Goal: Transaction & Acquisition: Purchase product/service

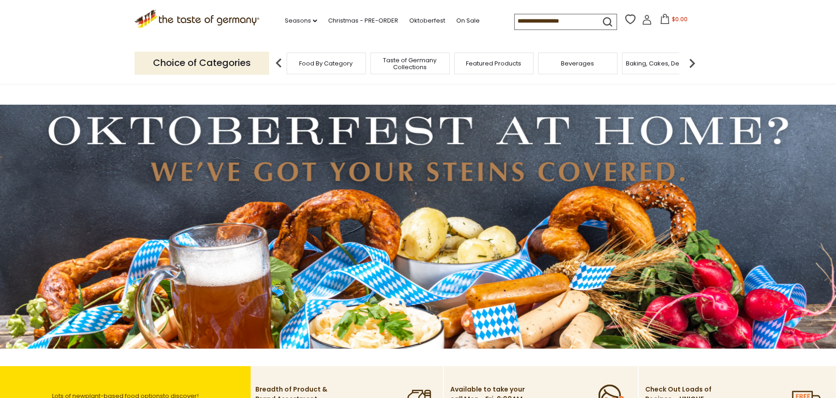
drag, startPoint x: 522, startPoint y: 17, endPoint x: 526, endPoint y: 22, distance: 5.9
click at [525, 20] on input at bounding box center [554, 20] width 78 height 13
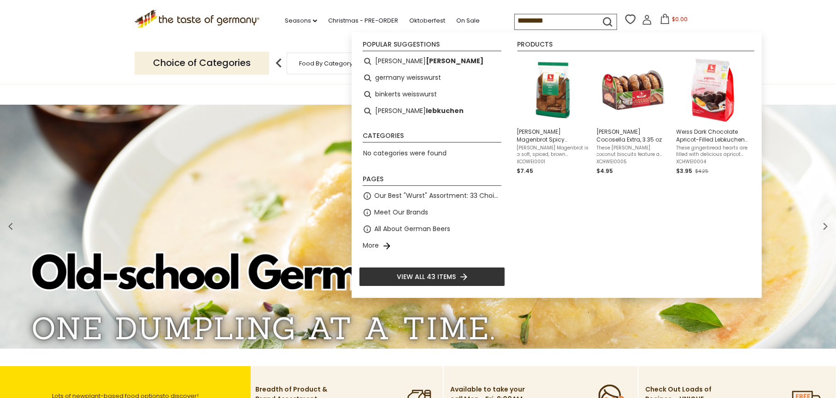
type input "**********"
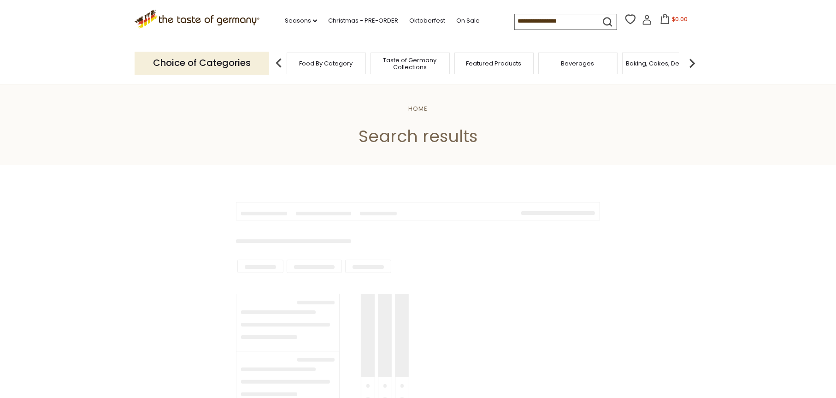
type input "**********"
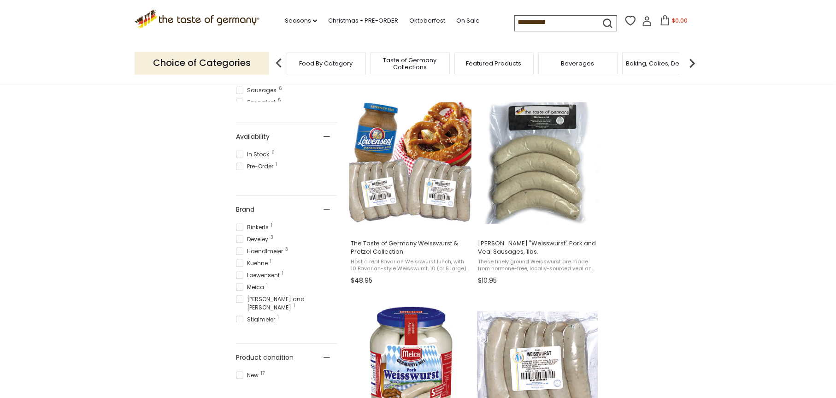
scroll to position [384, 0]
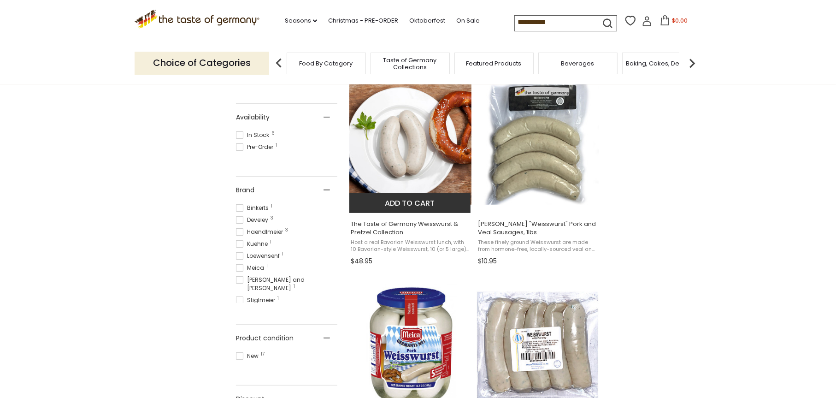
click at [406, 138] on img "The Taste of Germany Weisswurst & Pretzel Collection" at bounding box center [411, 144] width 122 height 122
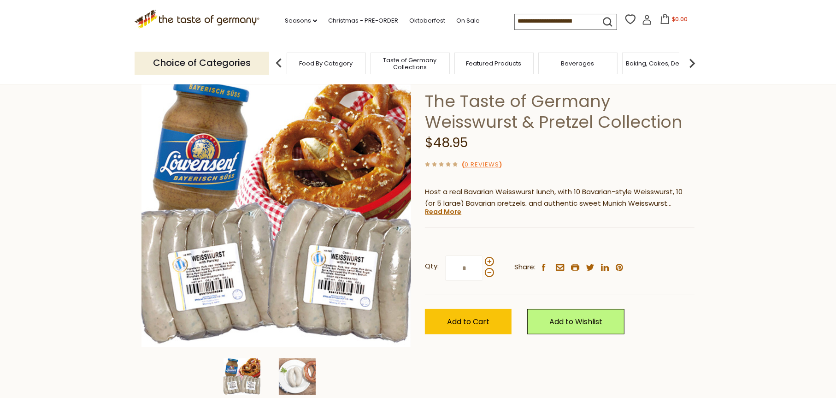
scroll to position [77, 0]
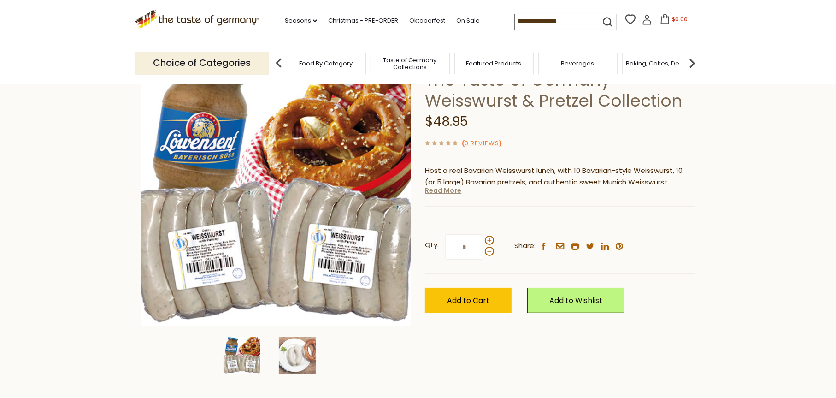
click at [452, 189] on link "Read More" at bounding box center [443, 190] width 36 height 9
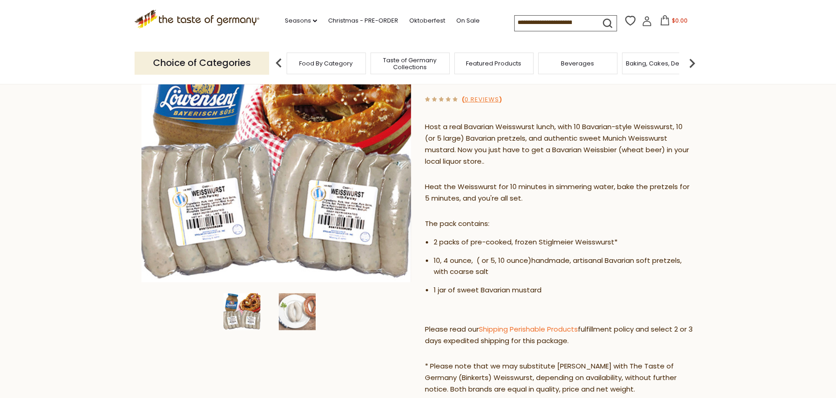
scroll to position [154, 0]
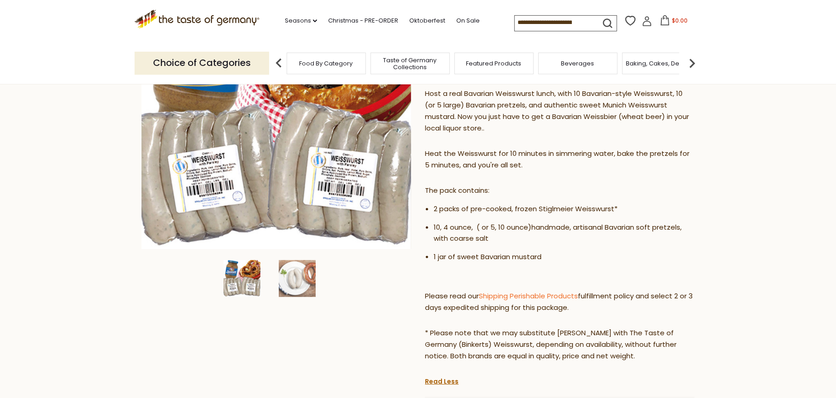
drag, startPoint x: 83, startPoint y: 178, endPoint x: 82, endPoint y: 154, distance: 24.9
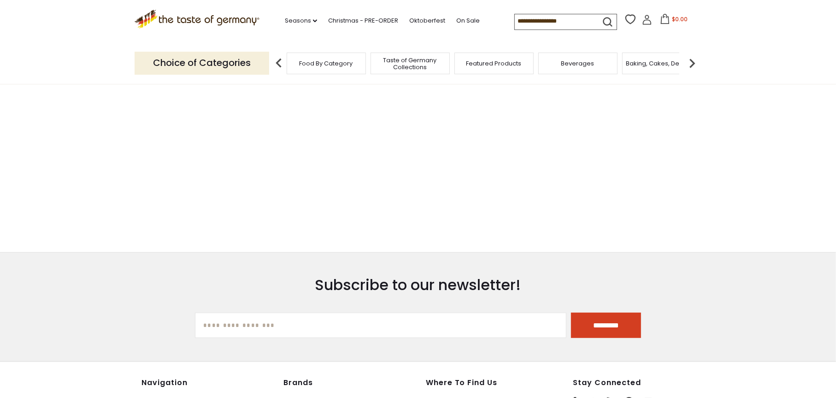
type input "**********"
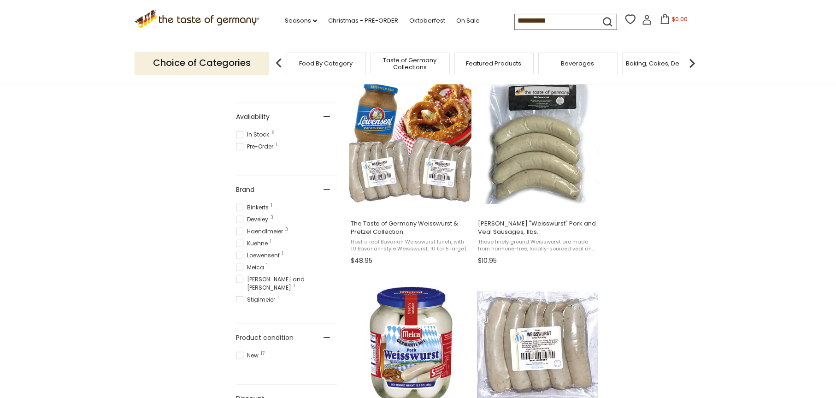
scroll to position [384, 0]
click at [547, 152] on img "Binkert's" at bounding box center [538, 144] width 122 height 122
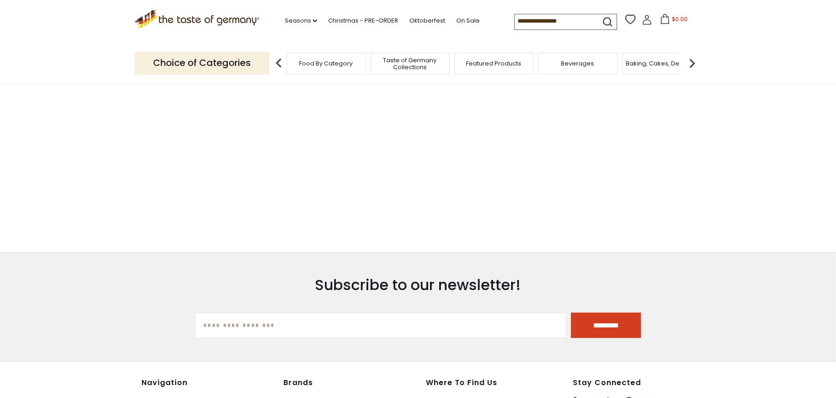
type input "**********"
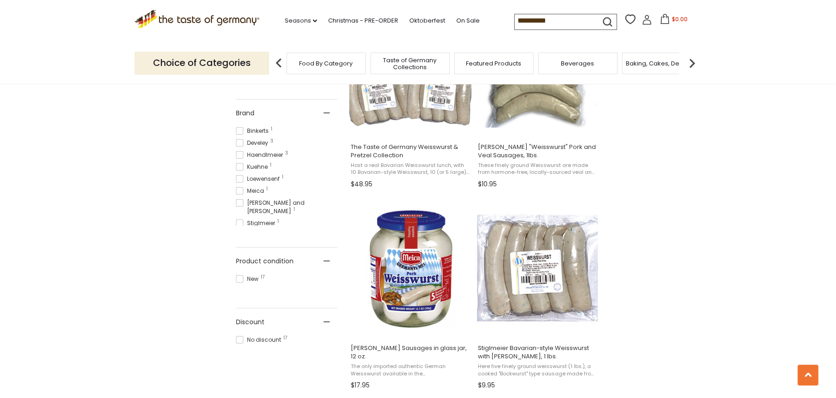
scroll to position [538, 0]
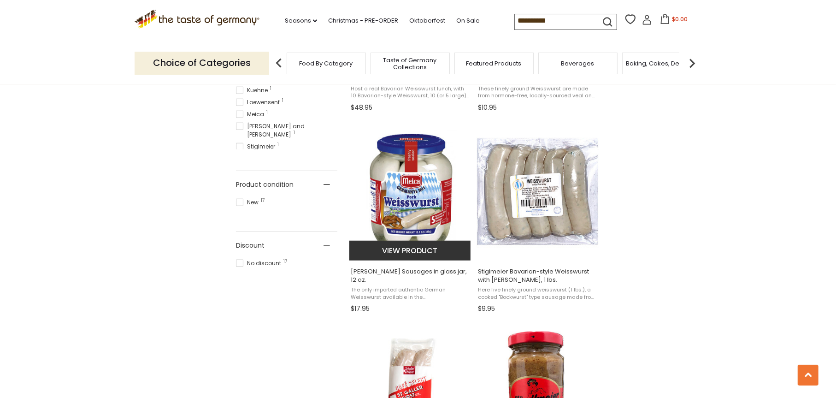
click at [424, 197] on img "Meica Weisswurst Sausages in glass jar, 12 oz." at bounding box center [411, 191] width 122 height 122
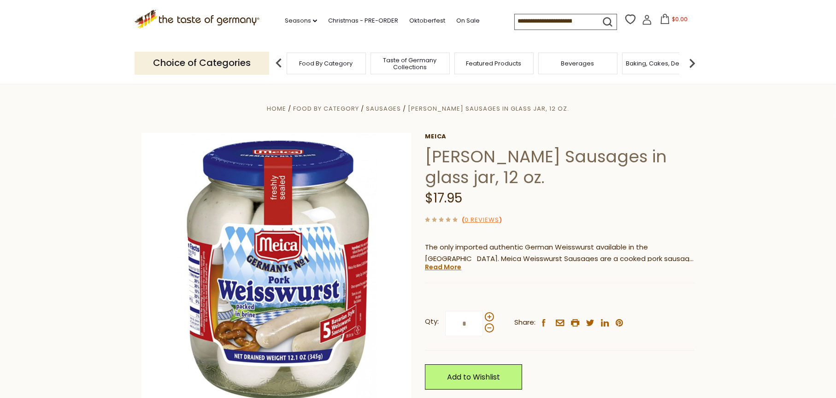
scroll to position [77, 0]
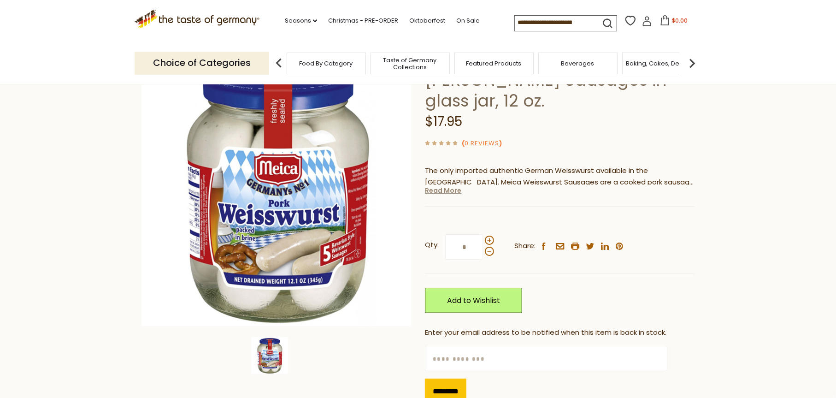
click at [446, 193] on link "Read More" at bounding box center [443, 190] width 36 height 9
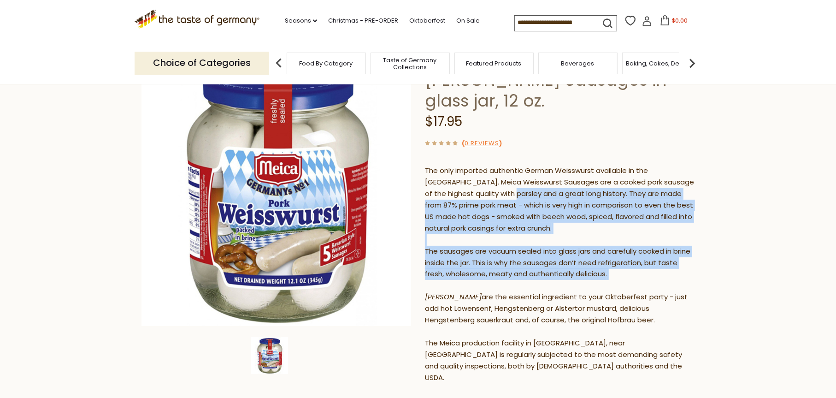
drag, startPoint x: 482, startPoint y: 190, endPoint x: 587, endPoint y: 283, distance: 140.5
click at [587, 283] on p "The only imported authentic German Weisswurst available in the United States. M…" at bounding box center [560, 274] width 270 height 219
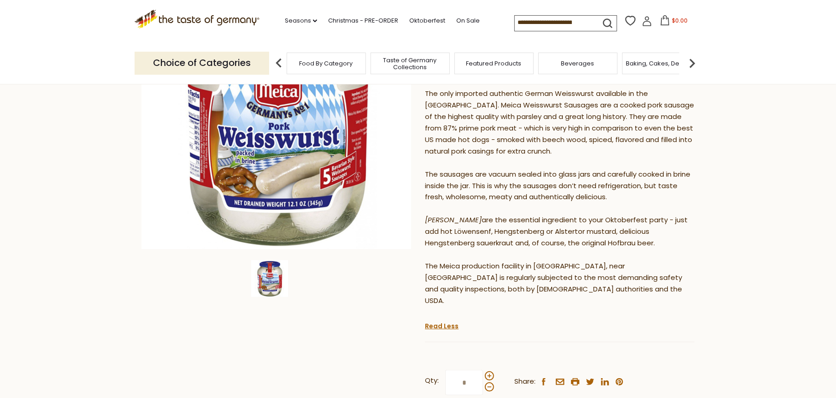
click at [550, 267] on p "The only imported authentic German Weisswurst available in the United States. M…" at bounding box center [560, 197] width 270 height 219
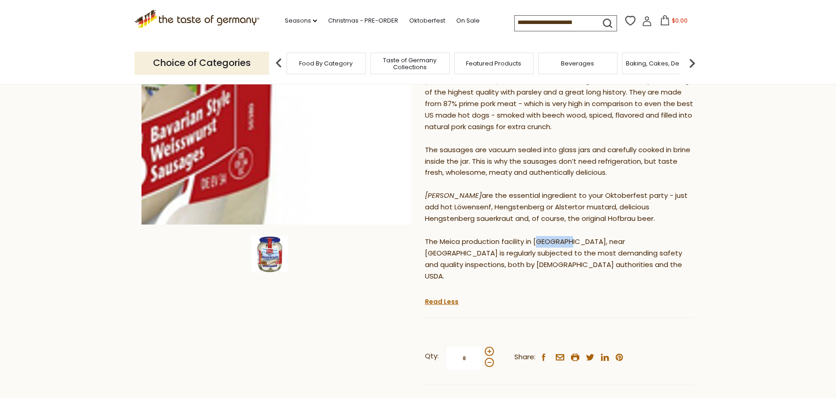
scroll to position [0, 0]
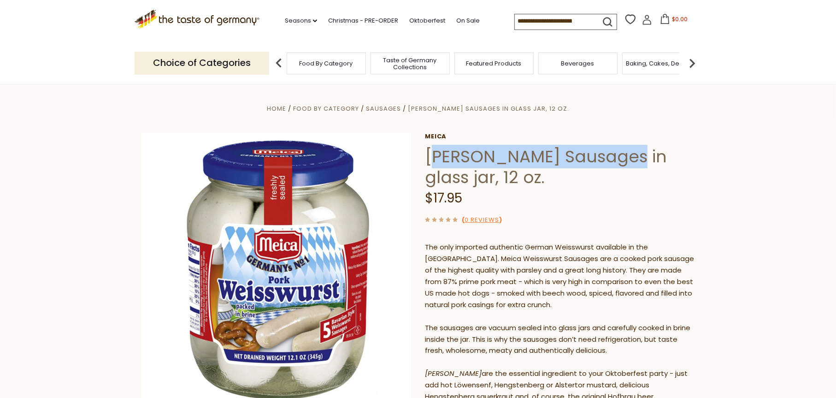
drag, startPoint x: 433, startPoint y: 155, endPoint x: 626, endPoint y: 159, distance: 192.8
click at [626, 159] on h1 "Meica Weisswurst Sausages in glass jar, 12 oz." at bounding box center [560, 166] width 270 height 41
click at [196, 21] on icon ".st0{fill:#EDD300;} .st1{fill:#D33E21;}" at bounding box center [197, 19] width 125 height 19
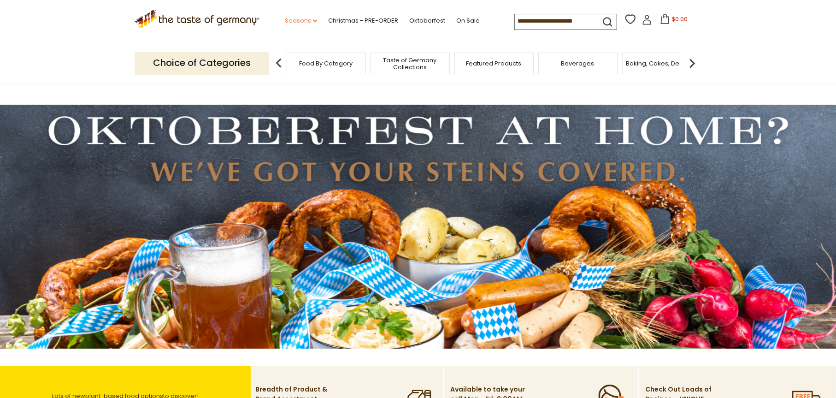
click at [309, 18] on link "Seasons dropdown_arrow" at bounding box center [301, 21] width 32 height 10
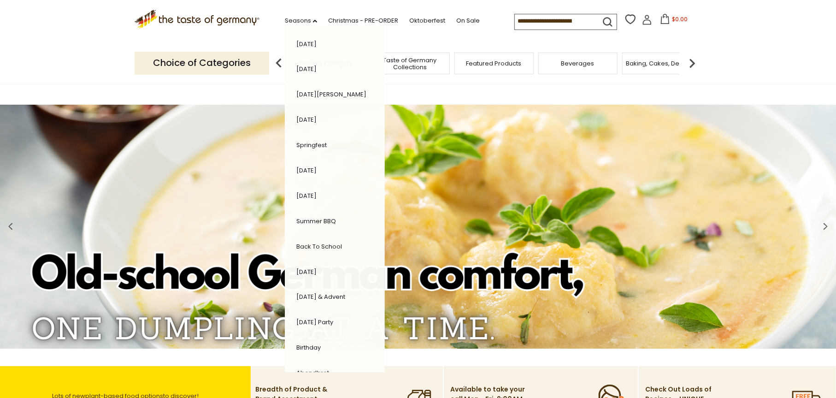
scroll to position [122, 0]
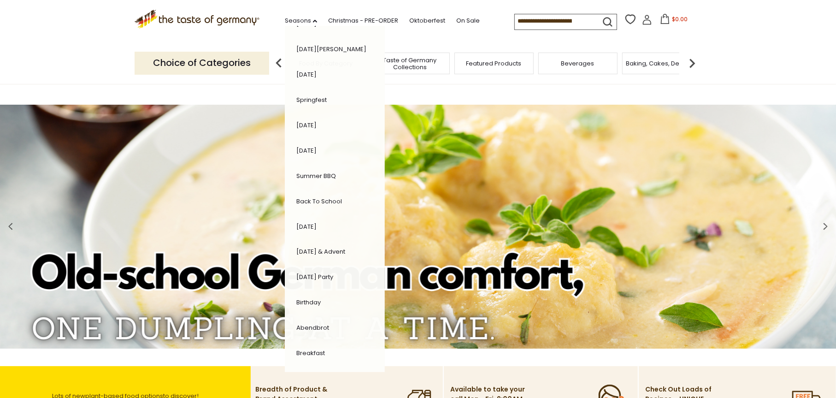
click at [314, 225] on link "Halloween" at bounding box center [306, 226] width 20 height 9
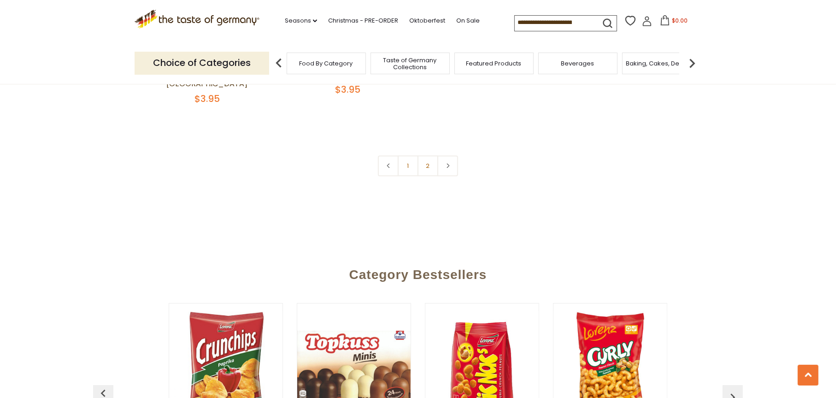
scroll to position [2690, 0]
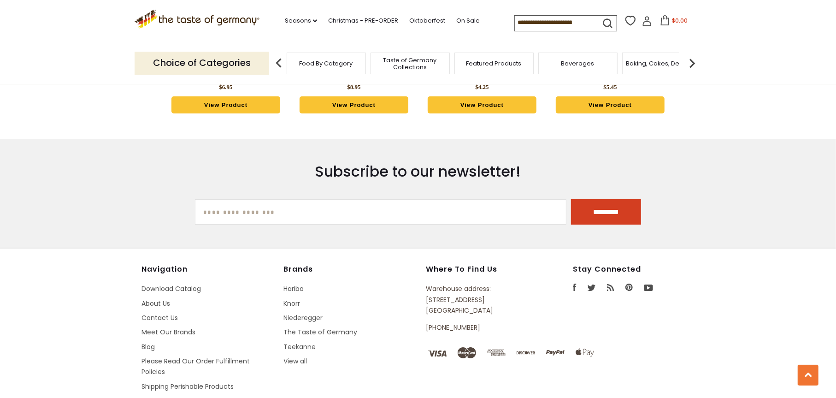
click at [297, 14] on li "Seasons dropdown_arrow All Seasons Recipes Game Day Valentine's Day Karneval St…" at bounding box center [305, 19] width 41 height 14
click at [297, 18] on link "Seasons dropdown_arrow" at bounding box center [301, 21] width 32 height 10
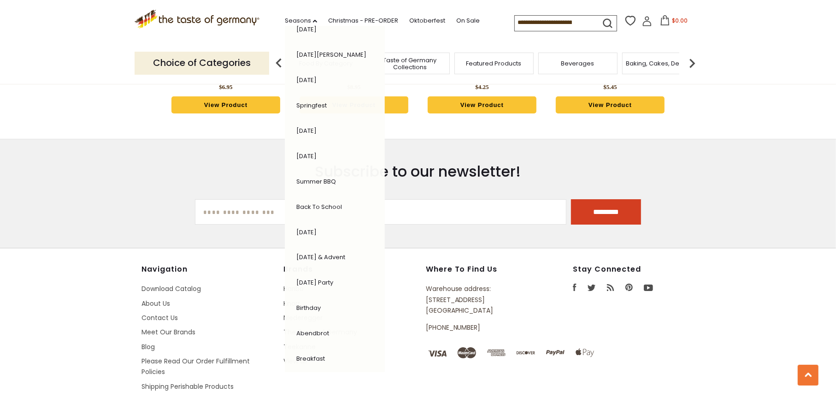
scroll to position [122, 0]
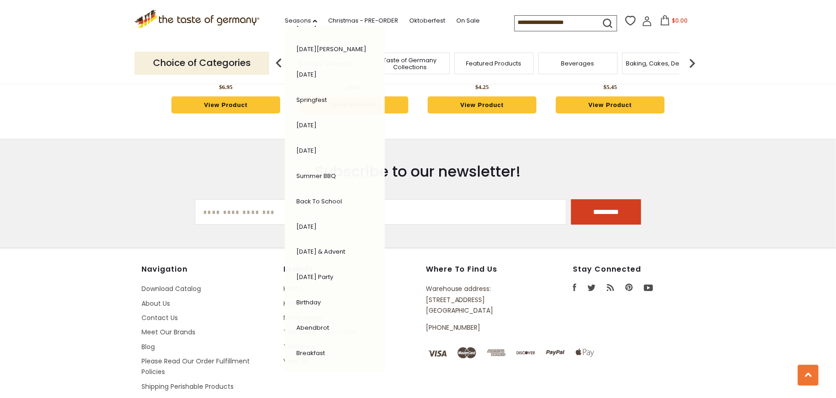
click at [321, 247] on link "Thanksgiving & Advent" at bounding box center [320, 251] width 49 height 9
